Goal: Information Seeking & Learning: Learn about a topic

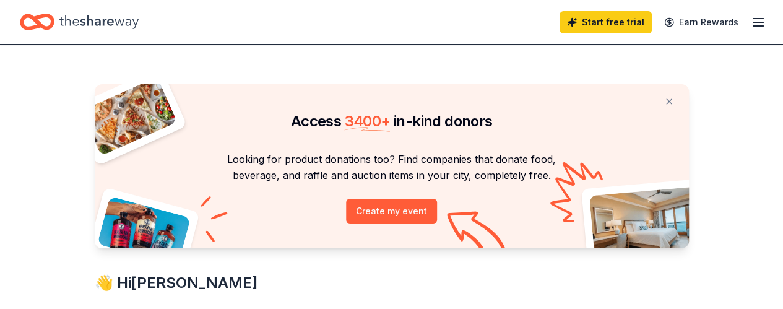
click at [751, 23] on icon "button" at bounding box center [758, 22] width 15 height 15
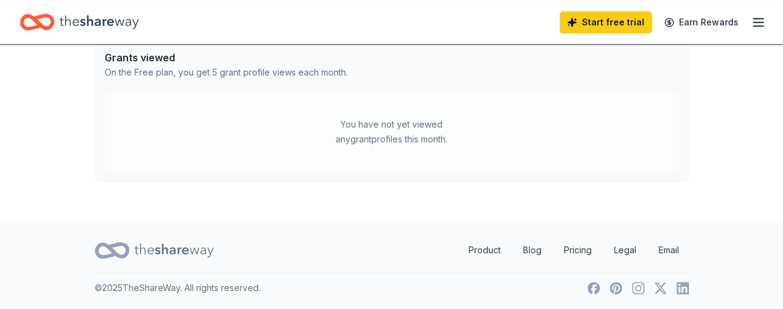
scroll to position [711, 0]
click at [751, 20] on icon "button" at bounding box center [758, 22] width 15 height 15
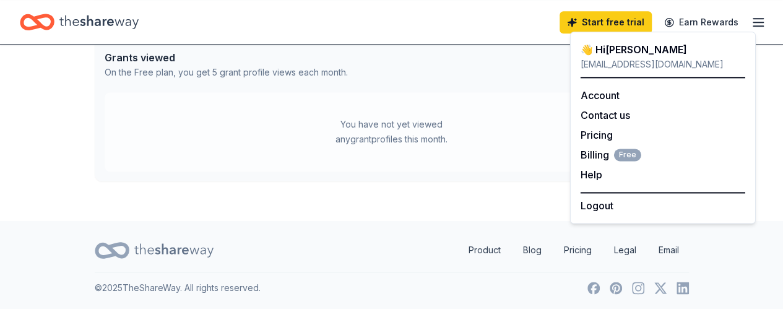
click at [82, 14] on icon "Home" at bounding box center [98, 21] width 79 height 25
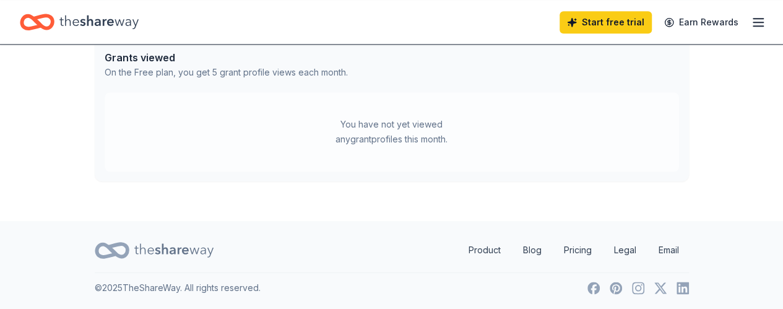
scroll to position [0, 0]
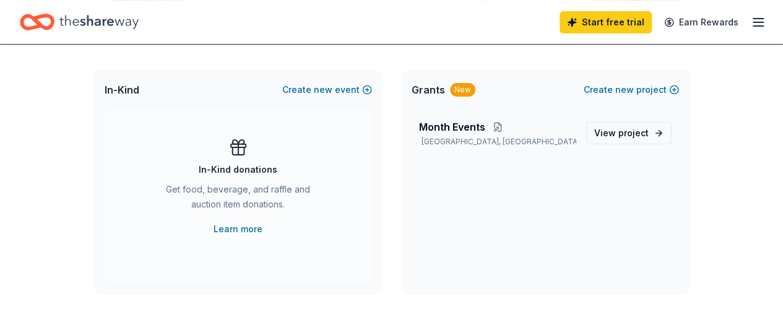
scroll to position [272, 0]
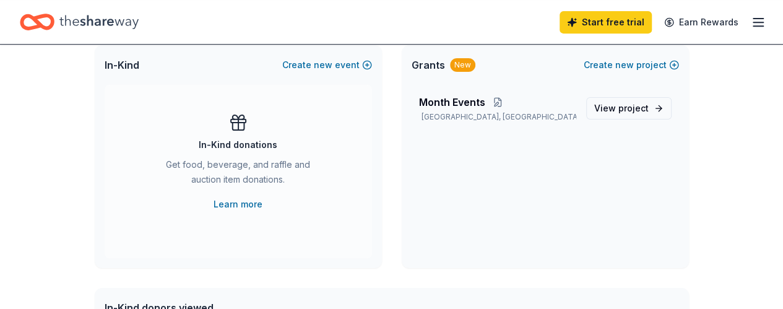
click at [461, 64] on div "New" at bounding box center [462, 65] width 25 height 14
click at [619, 111] on span "project" at bounding box center [634, 108] width 30 height 11
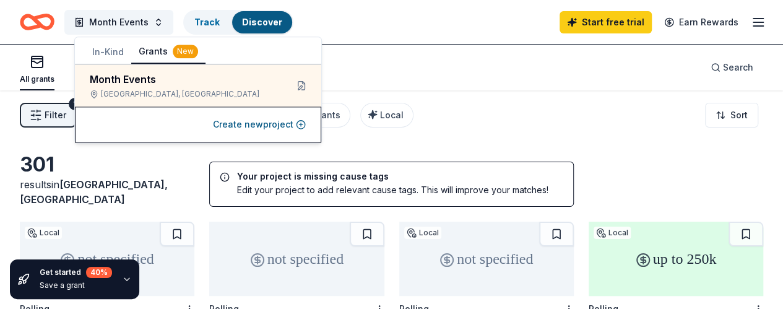
click at [484, 121] on div "Filter 1 Eligibility General operations CyberGrants Local Sort" at bounding box center [391, 115] width 783 height 50
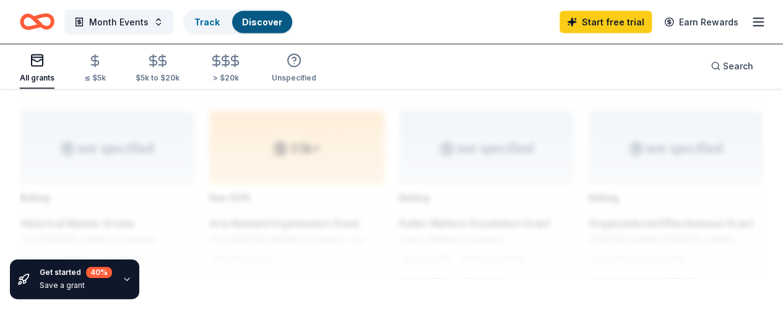
scroll to position [1214, 0]
